Goal: Transaction & Acquisition: Purchase product/service

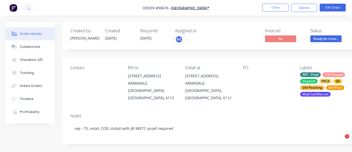
click at [275, 5] on button "Close" at bounding box center [275, 8] width 26 height 8
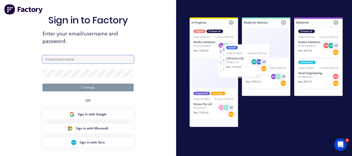
click at [82, 58] on input "text" at bounding box center [87, 59] width 91 height 8
type input "[EMAIL_ADDRESS][DOMAIN_NAME]"
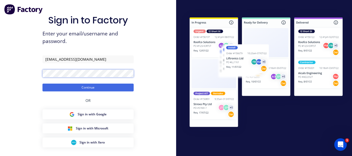
click at [42, 84] on button "Continue" at bounding box center [87, 88] width 91 height 8
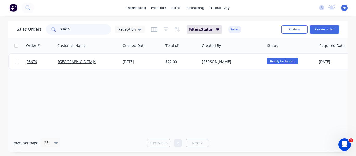
click at [88, 24] on input "98676" at bounding box center [85, 29] width 51 height 10
type input "9"
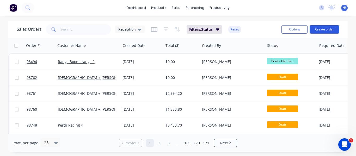
click at [325, 27] on button "Create order" at bounding box center [325, 29] width 30 height 8
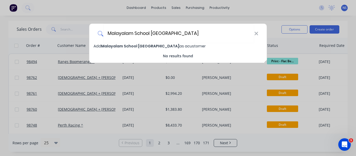
type input "Malayalam School [GEOGRAPHIC_DATA]"
click at [122, 46] on span "Malayalam School [GEOGRAPHIC_DATA]" at bounding box center [140, 46] width 78 height 5
select select "AU"
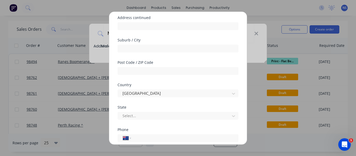
scroll to position [73, 0]
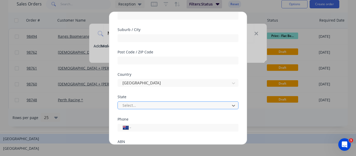
click at [205, 106] on div at bounding box center [174, 105] width 105 height 7
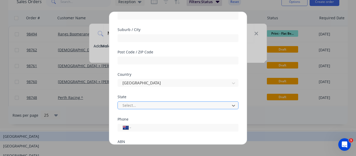
scroll to position [0, 0]
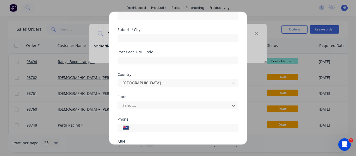
drag, startPoint x: 205, startPoint y: 106, endPoint x: 218, endPoint y: 101, distance: 14.4
click at [218, 101] on div "Select..." at bounding box center [178, 104] width 121 height 9
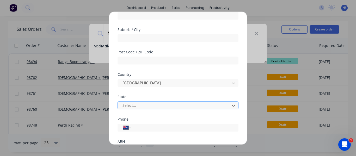
scroll to position [28, 0]
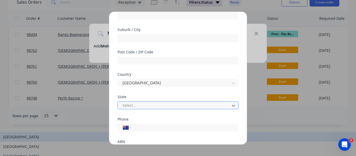
click at [218, 103] on div at bounding box center [174, 105] width 105 height 7
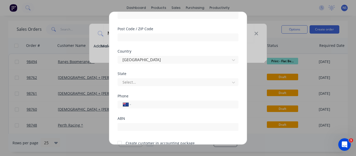
scroll to position [108, 0]
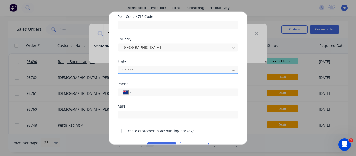
click at [225, 70] on div "Select..." at bounding box center [174, 70] width 108 height 8
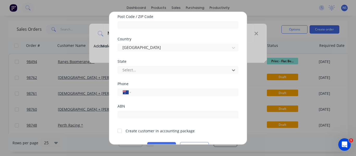
scroll to position [9, 0]
click at [143, 92] on input "tel" at bounding box center [184, 92] width 98 height 6
paste input "0466 256 575"
type input "0466 256 575"
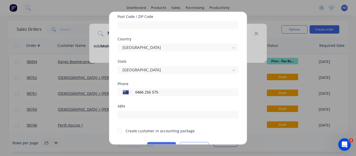
click at [121, 132] on div at bounding box center [119, 131] width 10 height 10
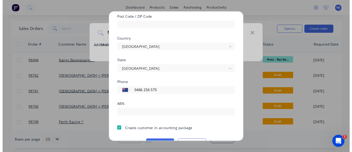
scroll to position [122, 0]
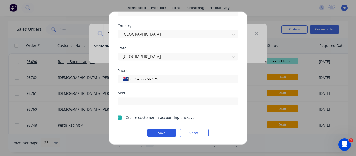
click at [161, 130] on button "Save" at bounding box center [161, 133] width 29 height 8
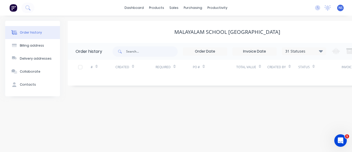
scroll to position [0, 35]
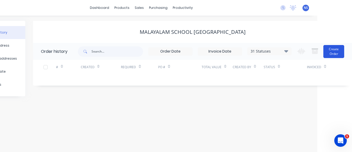
click at [331, 50] on button "Create Order" at bounding box center [333, 51] width 21 height 13
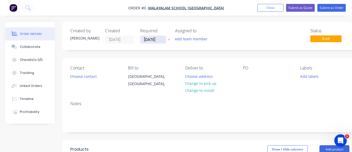
click at [152, 40] on input "[DATE]" at bounding box center [153, 40] width 26 height 8
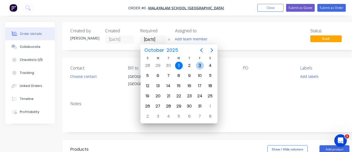
click at [200, 67] on div "3" at bounding box center [200, 66] width 8 height 8
type input "[DATE]"
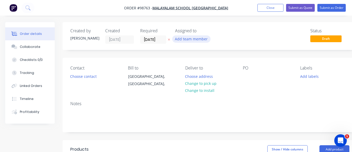
click at [188, 41] on button "Add team member" at bounding box center [191, 38] width 38 height 7
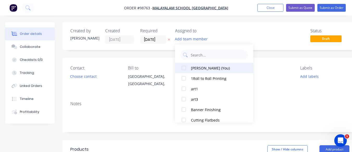
click at [191, 68] on div "[PERSON_NAME] (You)" at bounding box center [217, 67] width 52 height 5
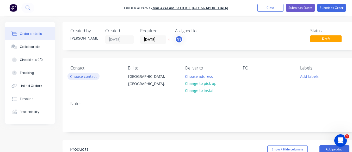
click at [80, 76] on button "Choose contact" at bounding box center [83, 76] width 32 height 7
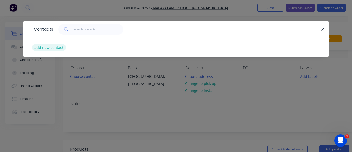
click at [51, 46] on button "add new contact" at bounding box center [49, 47] width 34 height 7
select select "AU"
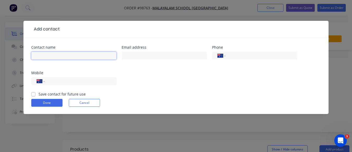
click at [44, 54] on input "text" at bounding box center [73, 56] width 85 height 8
type input "[PERSON_NAME]"
click at [238, 56] on input "tel" at bounding box center [260, 56] width 63 height 6
paste input "0466 256 575"
type input "0466 256 575"
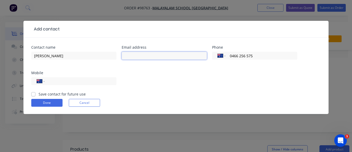
click at [148, 55] on input "text" at bounding box center [164, 56] width 85 height 8
click at [131, 53] on input "text" at bounding box center [164, 56] width 85 height 8
paste input "[EMAIL_ADDRESS][DOMAIN_NAME]"
type input "[EMAIL_ADDRESS][DOMAIN_NAME]"
click at [39, 94] on label "Save contact for future use" at bounding box center [62, 93] width 47 height 5
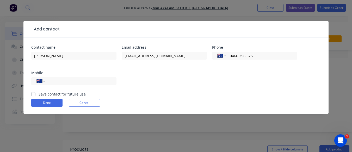
click at [34, 94] on input "Save contact for future use" at bounding box center [33, 93] width 4 height 5
checkbox input "true"
click at [44, 106] on button "Done" at bounding box center [46, 103] width 31 height 8
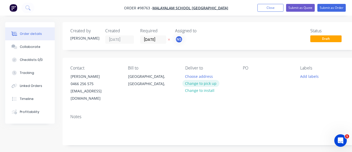
click at [201, 83] on button "Change to pick up" at bounding box center [200, 83] width 37 height 7
click at [188, 78] on div at bounding box center [189, 77] width 8 height 8
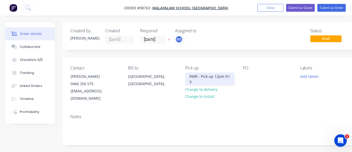
click at [196, 81] on div "RWR - Pick up 12pm Fri 3" at bounding box center [209, 79] width 49 height 13
click at [246, 76] on div at bounding box center [247, 77] width 8 height 8
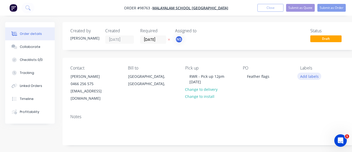
click at [314, 78] on button "Add labels" at bounding box center [309, 76] width 24 height 7
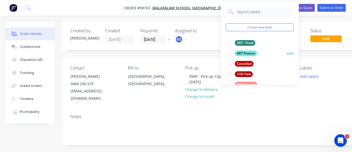
click at [229, 54] on div at bounding box center [230, 53] width 10 height 10
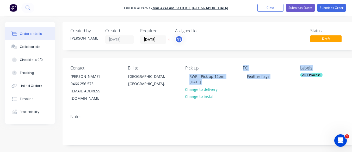
drag, startPoint x: 229, startPoint y: 54, endPoint x: 312, endPoint y: 75, distance: 85.3
click at [312, 75] on div "ART Process" at bounding box center [311, 75] width 22 height 5
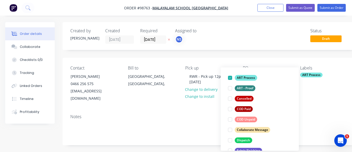
scroll to position [42, 0]
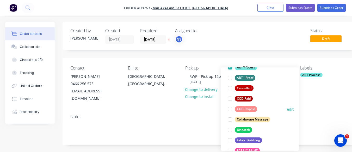
click at [230, 110] on div at bounding box center [230, 109] width 10 height 10
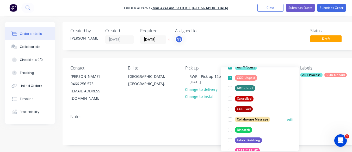
click at [229, 120] on div at bounding box center [230, 119] width 10 height 10
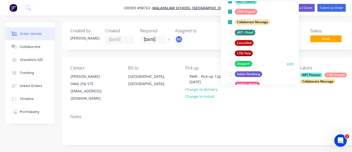
click at [231, 65] on div at bounding box center [230, 64] width 10 height 10
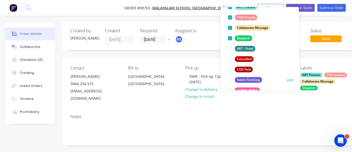
click at [231, 82] on div at bounding box center [230, 80] width 10 height 10
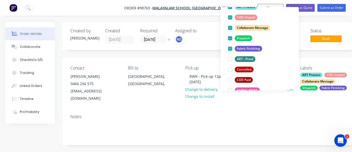
click at [230, 90] on div at bounding box center [230, 90] width 10 height 10
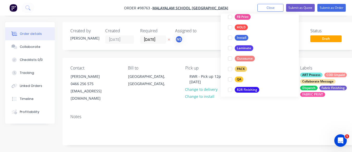
scroll to position [156, 0]
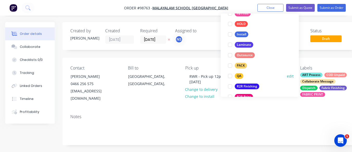
click at [230, 79] on div at bounding box center [230, 76] width 10 height 10
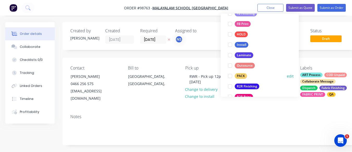
click at [231, 77] on div at bounding box center [230, 76] width 10 height 10
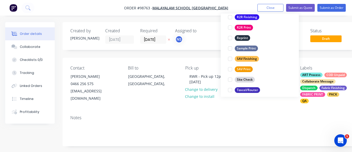
scroll to position [239, 0]
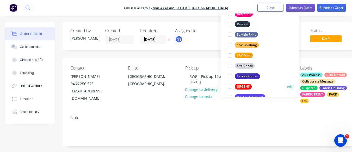
click at [230, 88] on div at bounding box center [230, 87] width 10 height 10
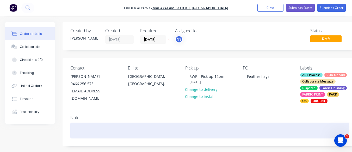
click at [92, 132] on div at bounding box center [209, 131] width 279 height 16
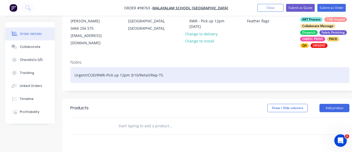
scroll to position [63, 0]
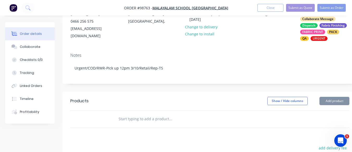
click at [141, 121] on input "text" at bounding box center [170, 119] width 104 height 10
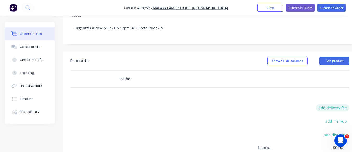
scroll to position [106, 0]
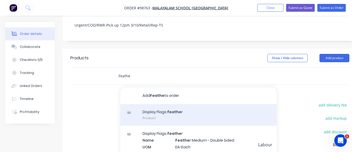
type input "Feathe"
click at [172, 114] on div "Display Flags: feathe r Product" at bounding box center [198, 115] width 156 height 22
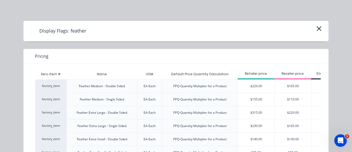
click at [352, 152] on html "Order #98763 - Malayalam School [GEOGRAPHIC_DATA] Add product Close Submit as Q…" at bounding box center [176, 59] width 352 height 331
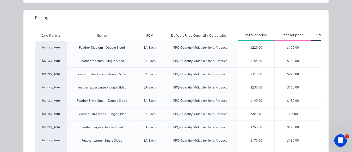
scroll to position [42, 0]
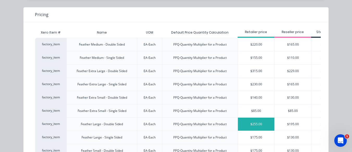
click at [259, 123] on div "$255.00" at bounding box center [256, 124] width 36 height 13
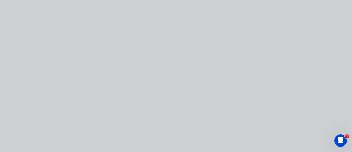
scroll to position [0, 0]
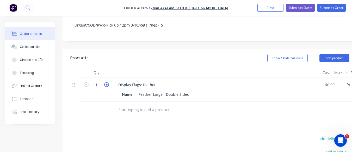
click at [108, 85] on icon "button" at bounding box center [106, 84] width 5 height 5
type input "2"
type input "$510.00"
click at [189, 95] on div "Feather Large - Double Sided" at bounding box center [164, 95] width 55 height 8
click at [131, 111] on input "text" at bounding box center [170, 110] width 104 height 10
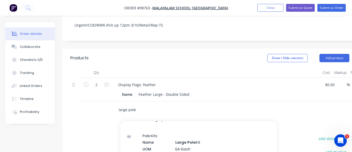
scroll to position [13, 0]
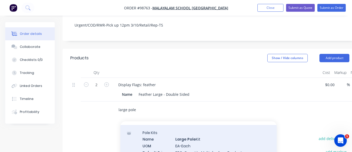
type input "large pole"
click at [201, 144] on div "Pole Kits Name Large Pole Kit UOM EA-Each Default Price Quantity Calculation PP…" at bounding box center [198, 151] width 156 height 53
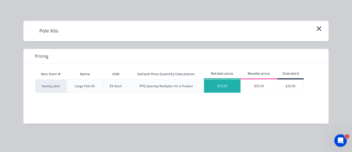
click at [229, 84] on div "$75.00" at bounding box center [222, 86] width 36 height 13
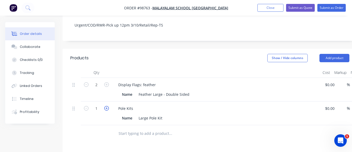
click at [106, 108] on icon "button" at bounding box center [106, 108] width 5 height 5
type input "2"
type input "$150.00"
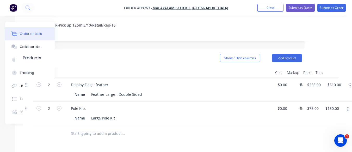
scroll to position [106, 48]
click at [312, 108] on input "75" at bounding box center [309, 109] width 7 height 8
type input "$65.00"
type input "$130.00"
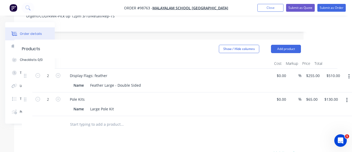
scroll to position [105, 48]
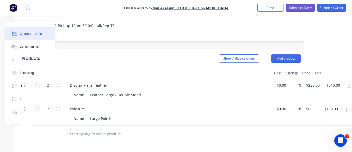
click at [82, 131] on input "text" at bounding box center [122, 134] width 104 height 10
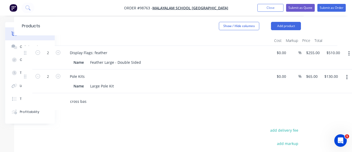
scroll to position [139, 48]
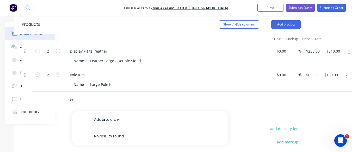
type input "c"
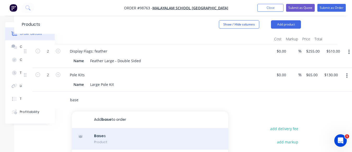
type input "base"
click at [153, 142] on div "Base s Product" at bounding box center [150, 139] width 156 height 22
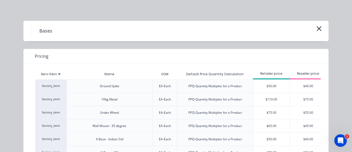
scroll to position [21, 0]
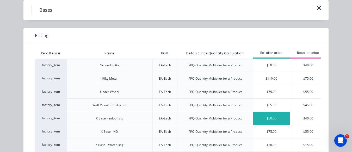
click at [270, 120] on div "$50.00" at bounding box center [271, 118] width 36 height 13
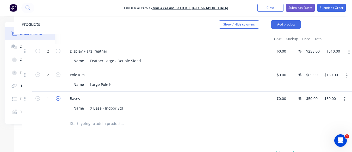
click at [58, 99] on icon "button" at bounding box center [58, 98] width 5 height 5
type input "2"
type input "$100.00"
click at [310, 98] on input "50" at bounding box center [313, 99] width 14 height 8
type input "$40.00"
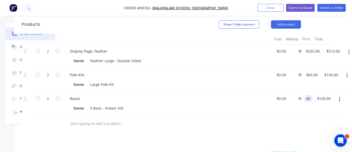
type input "80.00"
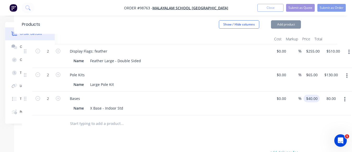
type input "$80.00"
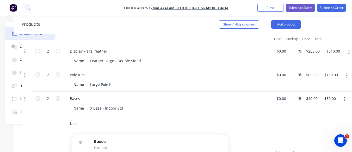
scroll to position [24, 0]
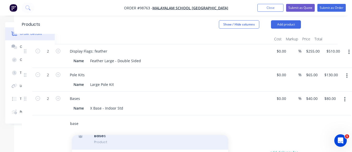
type input "base"
click at [186, 143] on div "Base s Product" at bounding box center [150, 139] width 156 height 22
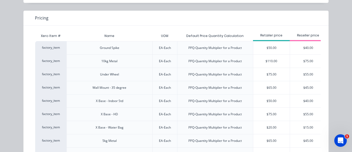
scroll to position [42, 0]
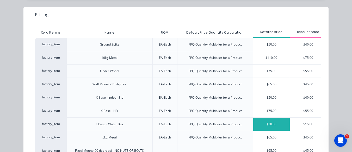
click at [270, 122] on div "$20.00" at bounding box center [271, 124] width 36 height 13
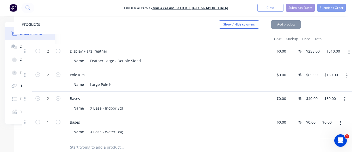
type input "$20.00"
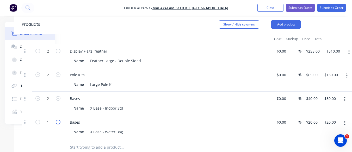
click at [56, 124] on icon "button" at bounding box center [58, 122] width 5 height 5
type input "2"
type input "$40.00"
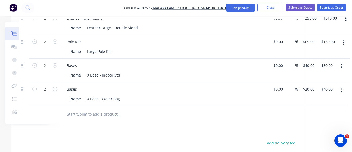
scroll to position [169, 52]
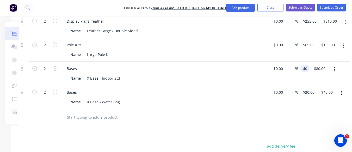
click at [298, 69] on div "2 Bases Name X Base - Indoor Std $0.00 $0.00 % 40 40 $80.00 $80.00" at bounding box center [158, 74] width 279 height 24
type input "60"
type input "80.00"
type input "$60.00"
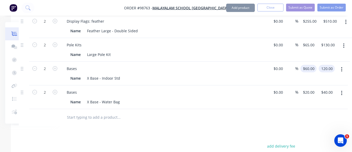
type input "$120.00"
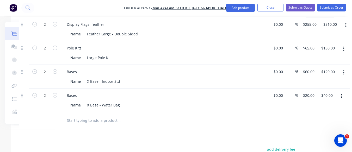
scroll to position [165, 52]
click at [308, 48] on input "65" at bounding box center [306, 49] width 7 height 8
type input "$70.00"
type input "$140.00"
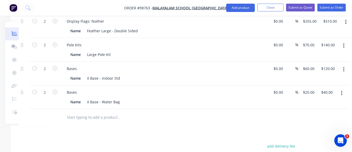
scroll to position [161, 52]
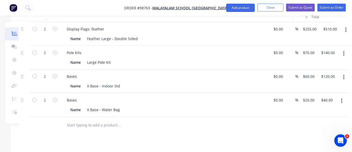
click at [99, 126] on input "text" at bounding box center [119, 125] width 104 height 10
click at [238, 8] on button "Add product" at bounding box center [240, 8] width 29 height 8
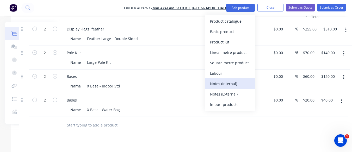
click at [243, 82] on div "Notes (Internal)" at bounding box center [230, 84] width 40 height 8
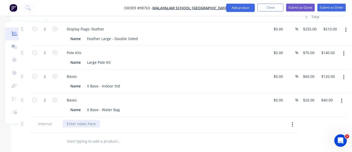
click at [76, 125] on div at bounding box center [82, 124] width 38 height 8
click at [105, 143] on input "text" at bounding box center [119, 141] width 104 height 10
click at [231, 11] on button "Add product" at bounding box center [240, 8] width 29 height 8
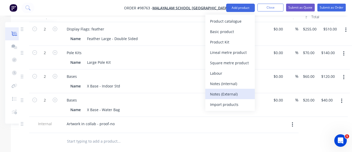
click at [235, 93] on div "Notes (External)" at bounding box center [230, 94] width 40 height 8
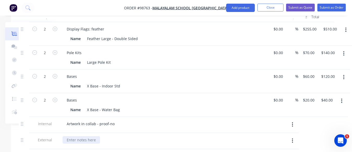
click at [79, 141] on div at bounding box center [82, 140] width 38 height 8
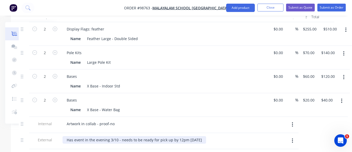
click at [66, 140] on div "Has event in the evening 3/10 - needs to be ready for pick up by 12pm [DATE]" at bounding box center [135, 140] width 144 height 8
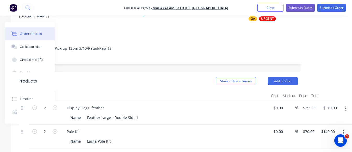
scroll to position [81, 52]
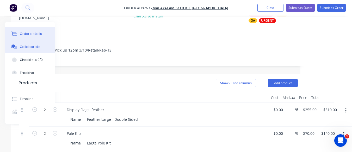
click at [30, 45] on div "Collaborate" at bounding box center [30, 47] width 21 height 5
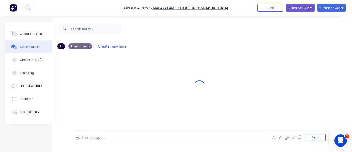
scroll to position [12, 10]
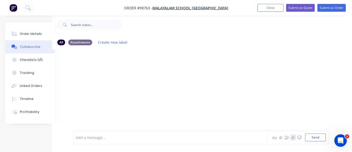
click at [294, 139] on icon "button" at bounding box center [293, 138] width 3 height 4
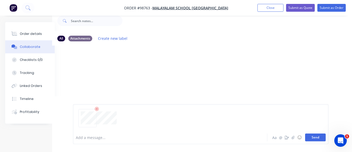
click at [313, 135] on button "Send" at bounding box center [315, 138] width 21 height 8
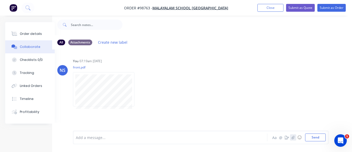
click at [294, 137] on icon "button" at bounding box center [293, 138] width 3 height 4
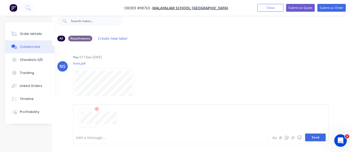
click at [314, 135] on button "Send" at bounding box center [315, 138] width 21 height 8
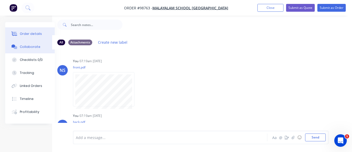
click at [27, 35] on div "Order details" at bounding box center [31, 34] width 22 height 5
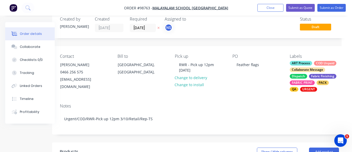
drag, startPoint x: 27, startPoint y: 35, endPoint x: 134, endPoint y: 15, distance: 109.2
